Goal: Task Accomplishment & Management: Use online tool/utility

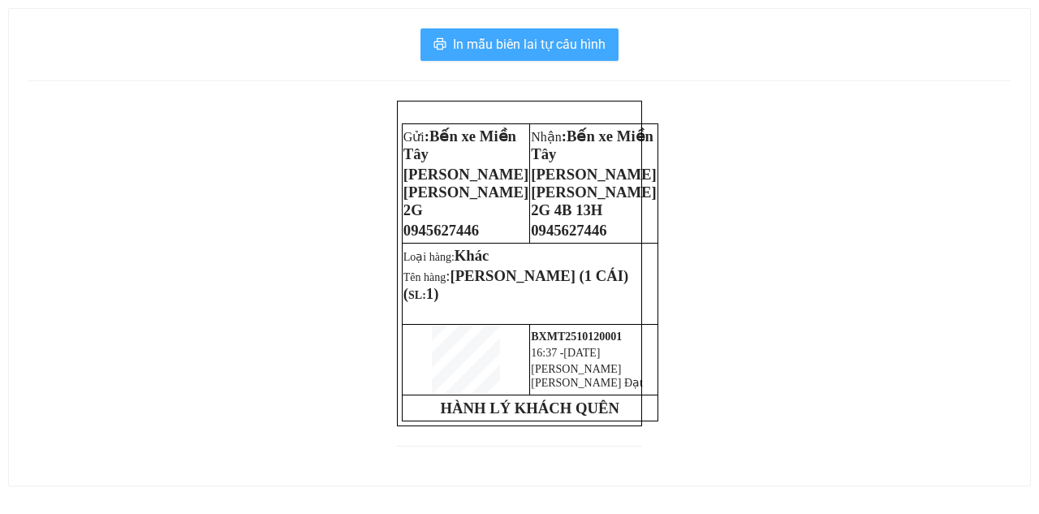
click at [515, 42] on span "In mẫu biên lai tự cấu hình" at bounding box center [529, 44] width 153 height 20
